Goal: Task Accomplishment & Management: Manage account settings

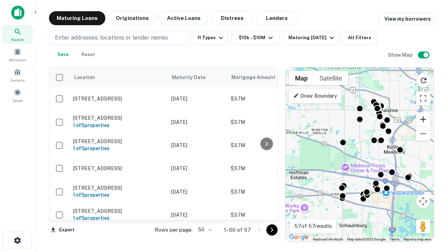
click at [423, 119] on button "Zoom in" at bounding box center [423, 119] width 14 height 14
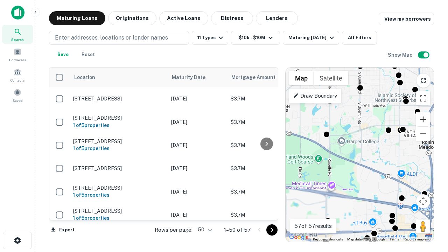
click at [423, 119] on button "Zoom in" at bounding box center [423, 119] width 14 height 14
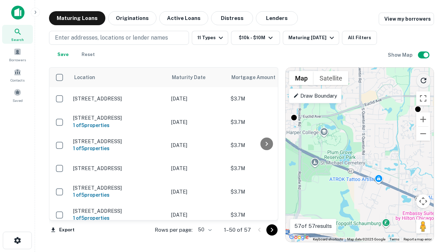
click at [424, 79] on icon "Reload search area" at bounding box center [423, 80] width 8 height 8
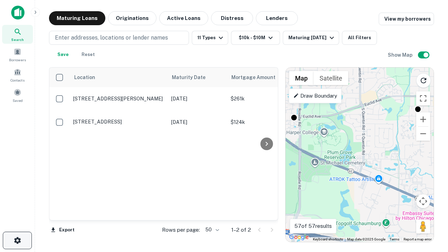
click at [17, 241] on icon "button" at bounding box center [17, 240] width 8 height 8
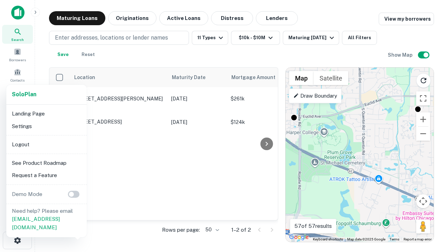
click at [46, 144] on li "Logout" at bounding box center [46, 144] width 75 height 13
